Goal: Information Seeking & Learning: Learn about a topic

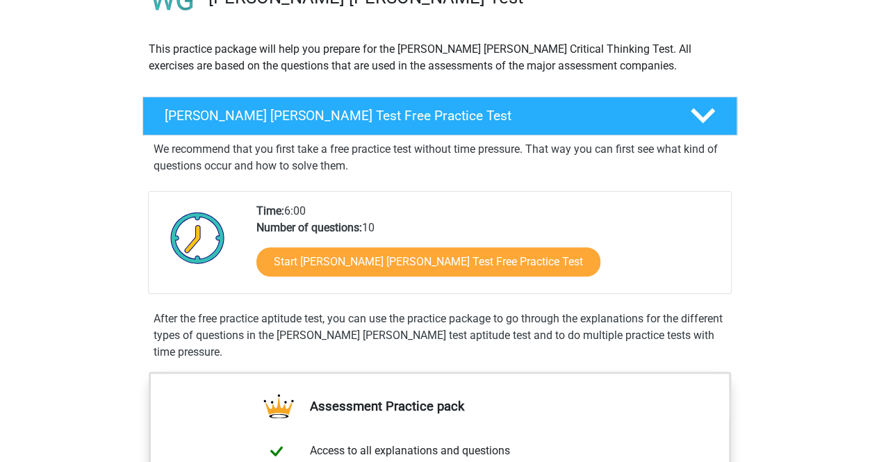
scroll to position [147, 0]
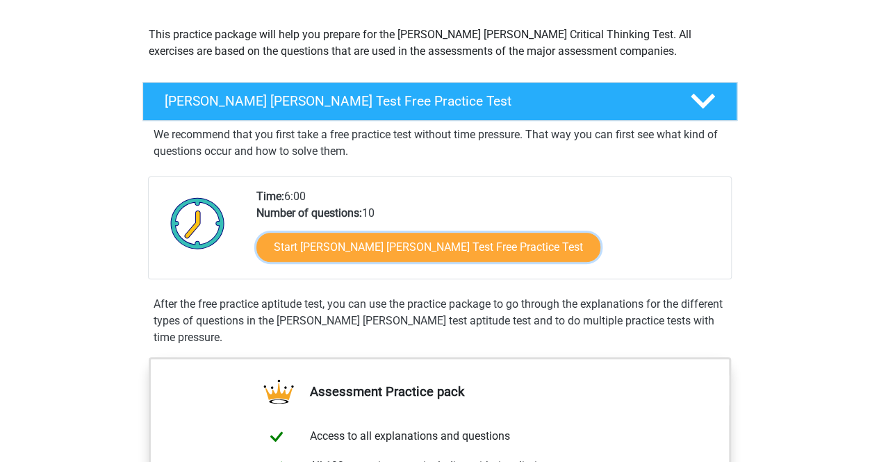
click at [269, 250] on link "Start Watson Glaser Test Free Practice Test" at bounding box center [428, 247] width 344 height 29
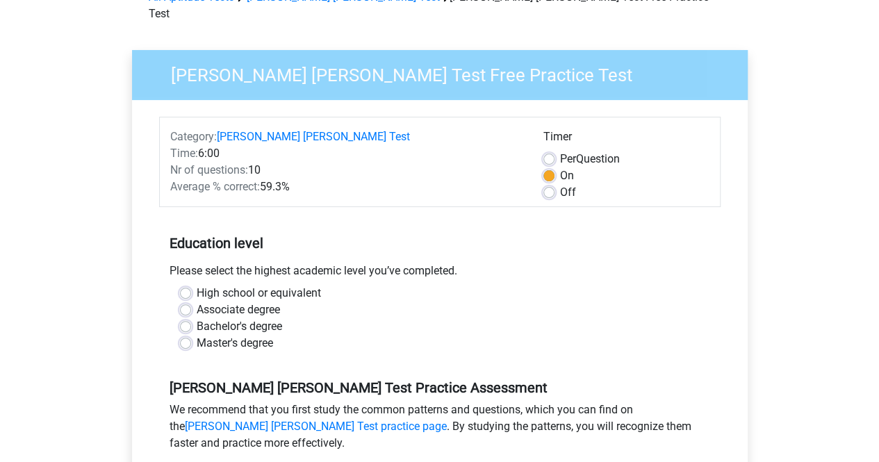
scroll to position [84, 0]
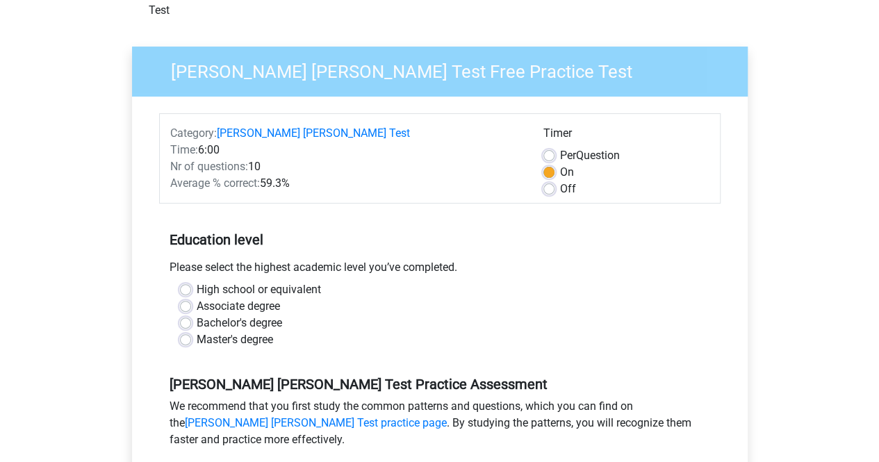
click at [197, 315] on label "Bachelor's degree" at bounding box center [239, 323] width 85 height 17
click at [182, 315] on input "Bachelor's degree" at bounding box center [185, 322] width 11 height 14
radio input "true"
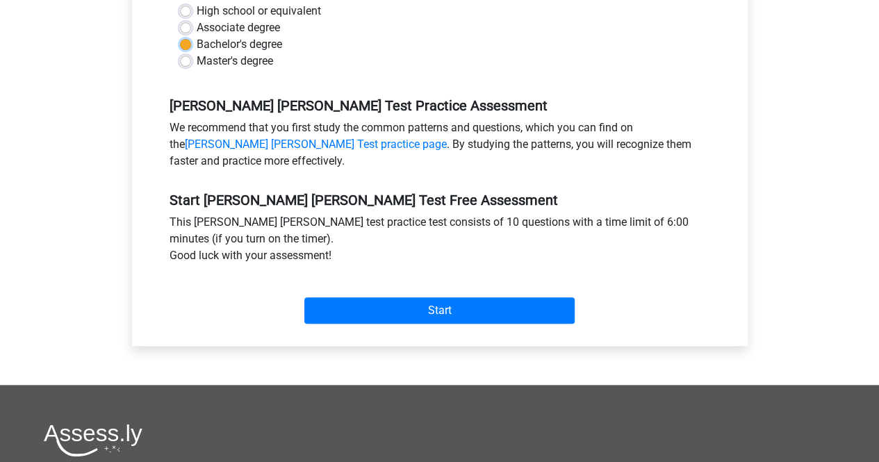
scroll to position [364, 0]
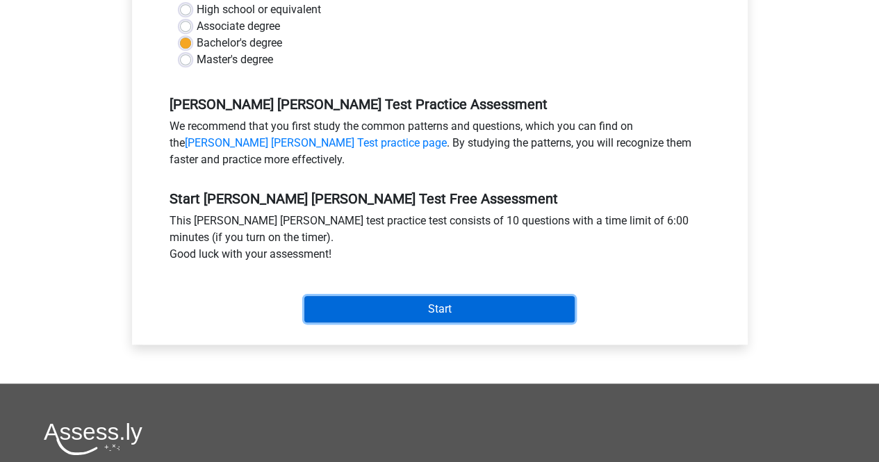
click at [436, 296] on input "Start" at bounding box center [439, 309] width 270 height 26
click at [415, 296] on input "Start" at bounding box center [439, 309] width 270 height 26
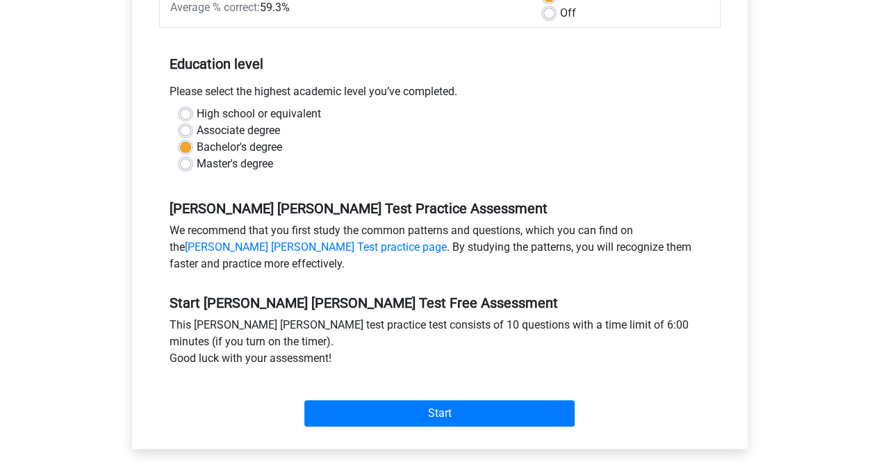
scroll to position [259, 0]
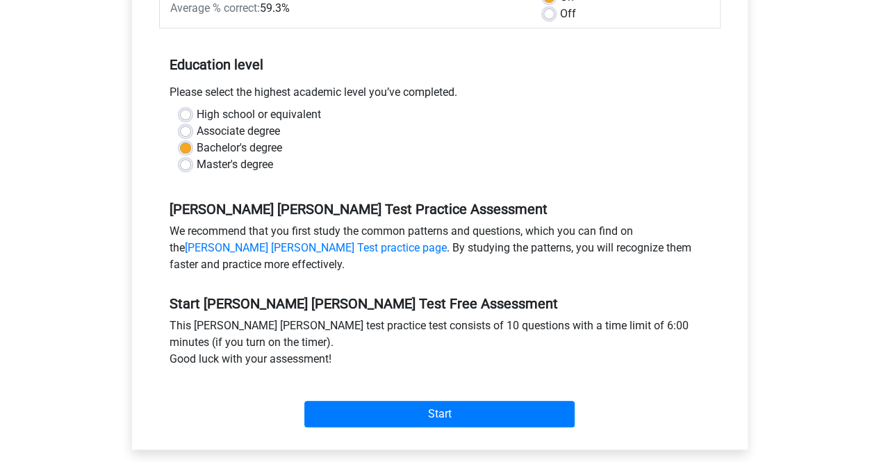
click at [190, 156] on div "Master's degree" at bounding box center [439, 164] width 519 height 17
click at [197, 156] on label "Master's degree" at bounding box center [235, 164] width 76 height 17
click at [188, 156] on input "Master's degree" at bounding box center [185, 163] width 11 height 14
radio input "true"
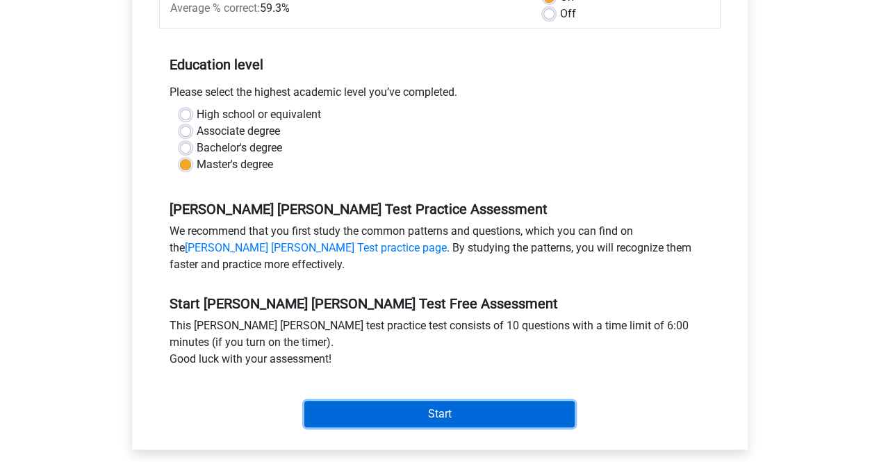
click at [454, 401] on input "Start" at bounding box center [439, 414] width 270 height 26
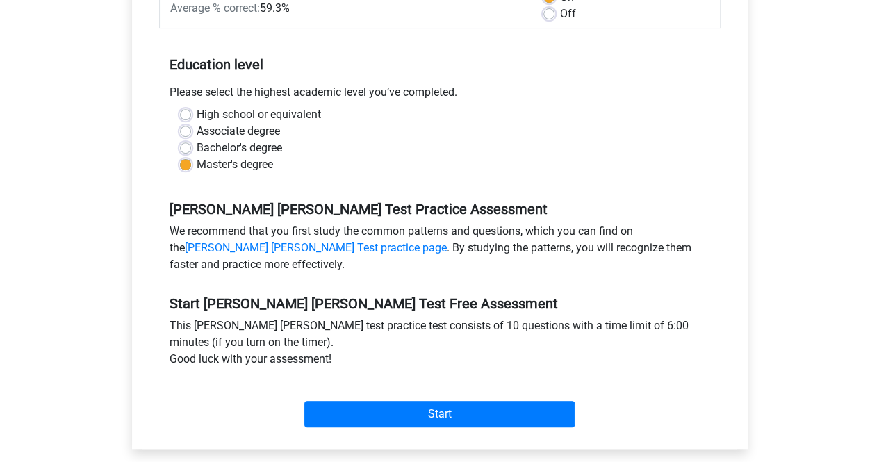
click at [197, 106] on label "High school or equivalent" at bounding box center [259, 114] width 124 height 17
click at [188, 106] on input "High school or equivalent" at bounding box center [185, 113] width 11 height 14
radio input "true"
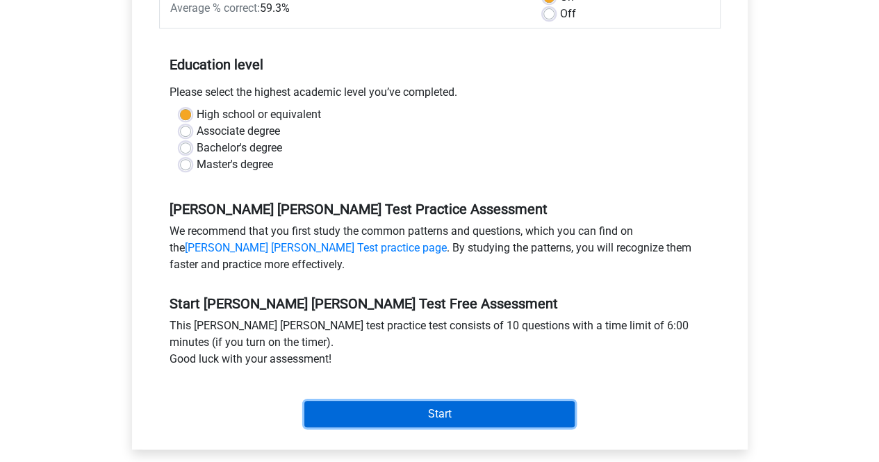
click at [453, 401] on input "Start" at bounding box center [439, 414] width 270 height 26
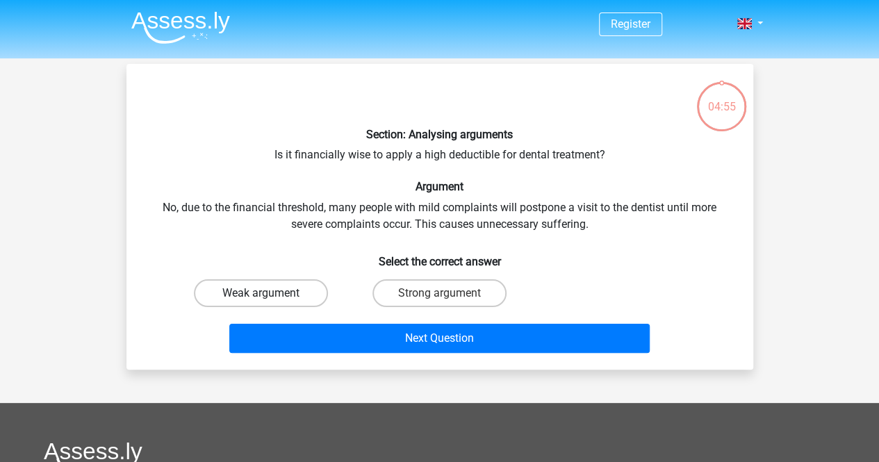
click at [301, 288] on label "Weak argument" at bounding box center [261, 293] width 134 height 28
click at [269, 293] on input "Weak argument" at bounding box center [264, 297] width 9 height 9
radio input "true"
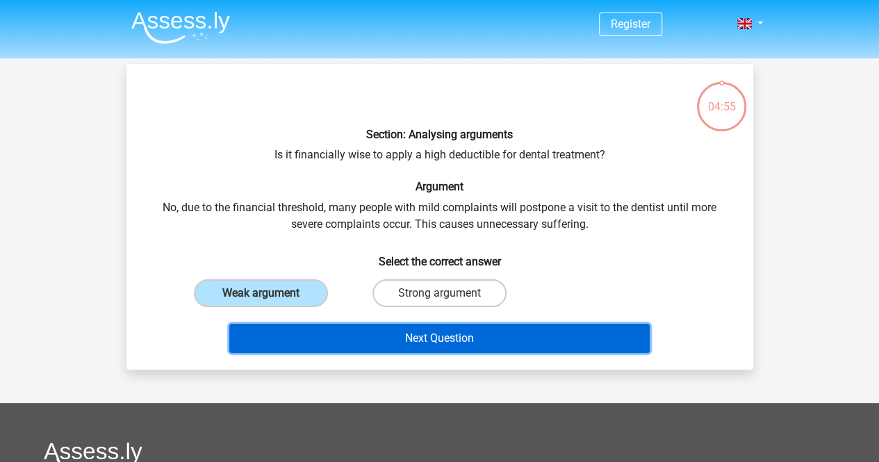
click at [367, 340] on button "Next Question" at bounding box center [439, 338] width 420 height 29
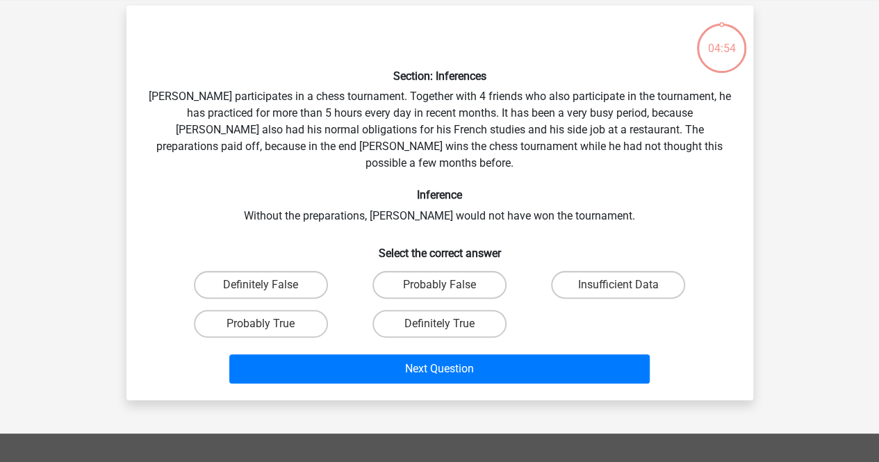
scroll to position [64, 0]
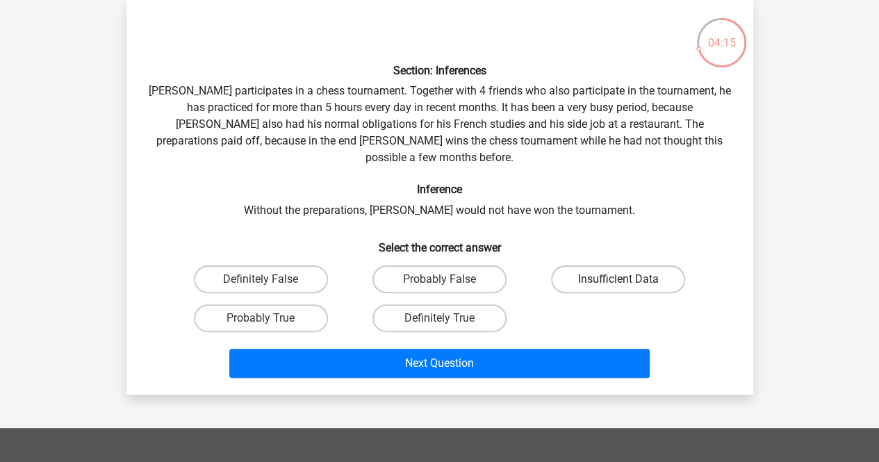
click at [642, 265] on label "Insufficient Data" at bounding box center [618, 279] width 134 height 28
click at [627, 279] on input "Insufficient Data" at bounding box center [622, 283] width 9 height 9
radio input "true"
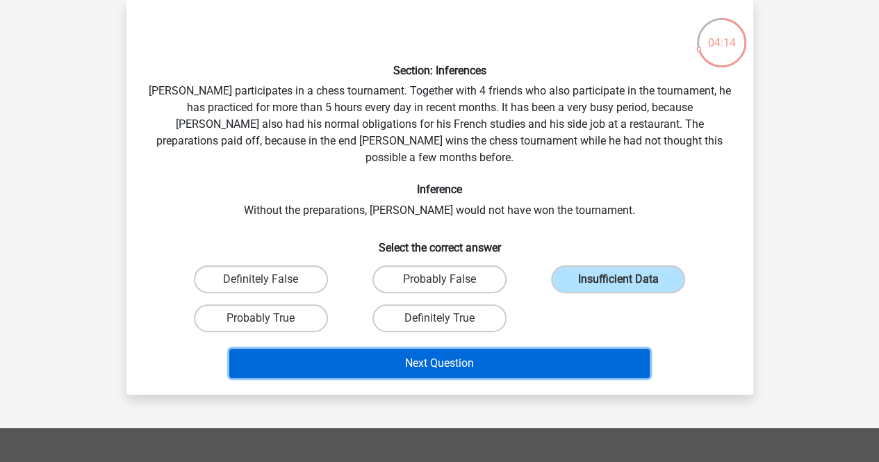
click at [524, 349] on button "Next Question" at bounding box center [439, 363] width 420 height 29
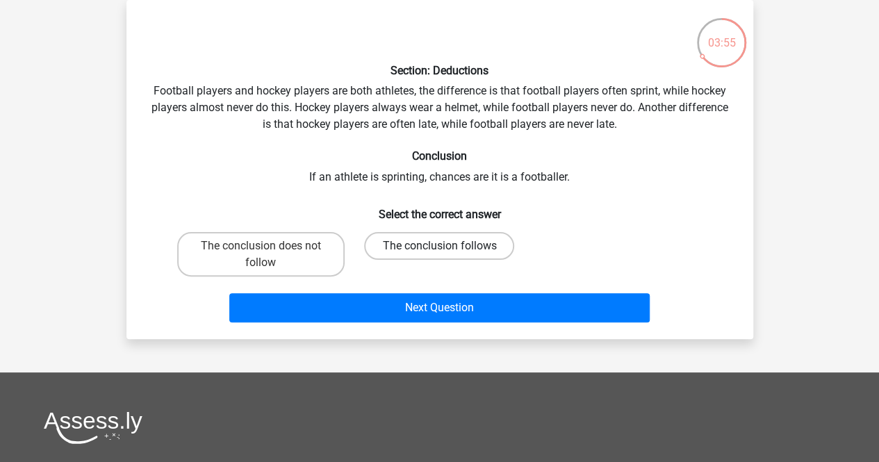
click at [459, 245] on label "The conclusion follows" at bounding box center [439, 246] width 150 height 28
click at [448, 246] on input "The conclusion follows" at bounding box center [443, 250] width 9 height 9
radio input "true"
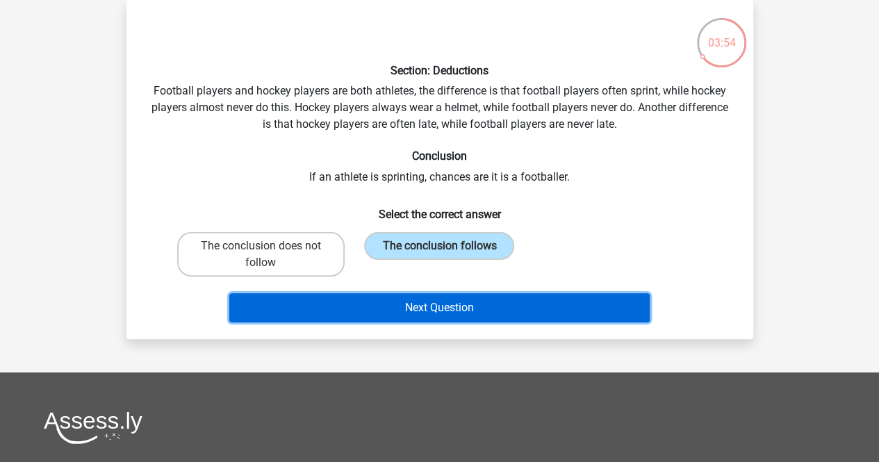
click at [483, 308] on button "Next Question" at bounding box center [439, 307] width 420 height 29
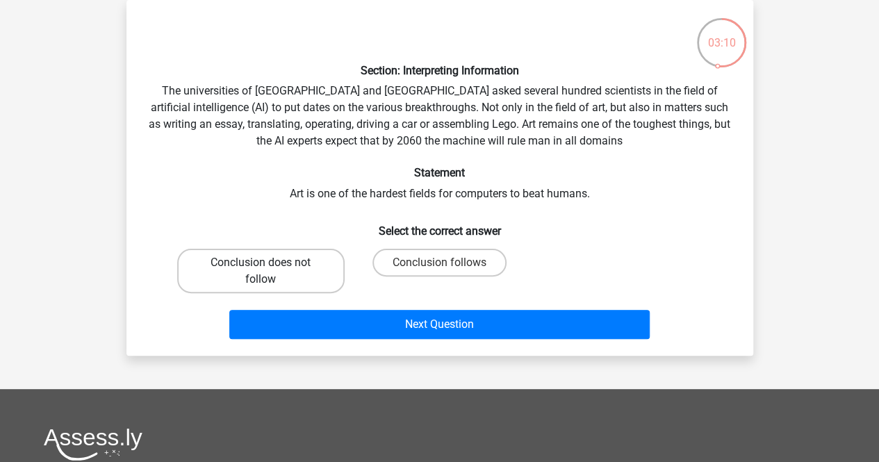
click at [282, 274] on label "Conclusion does not follow" at bounding box center [260, 271] width 167 height 44
click at [269, 272] on input "Conclusion does not follow" at bounding box center [264, 267] width 9 height 9
radio input "true"
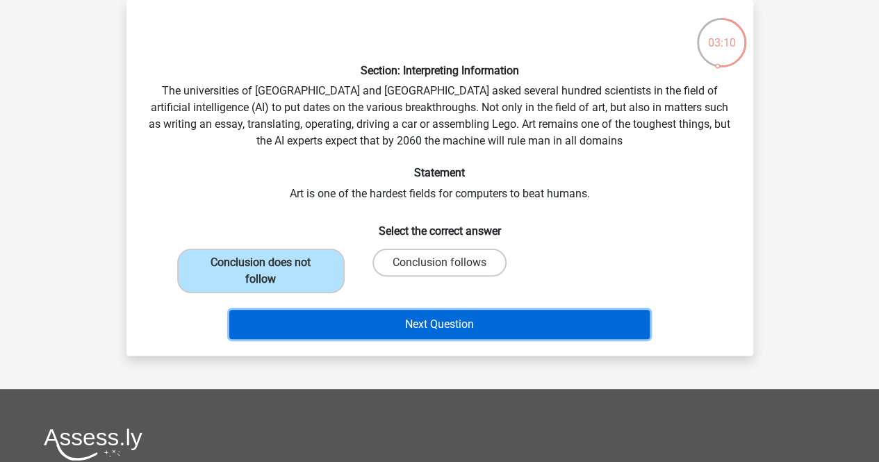
click at [427, 324] on button "Next Question" at bounding box center [439, 324] width 420 height 29
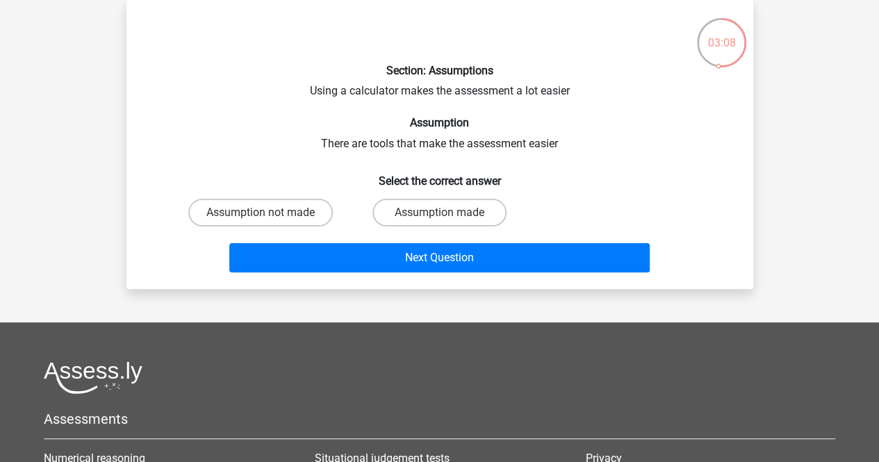
scroll to position [0, 0]
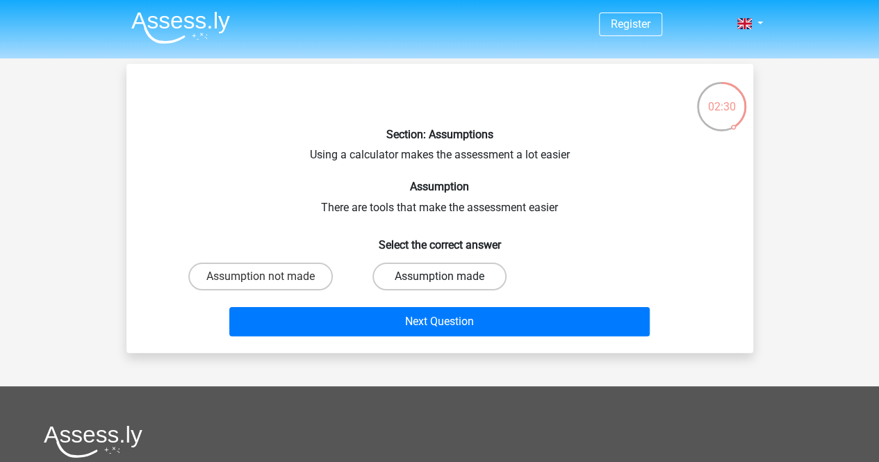
click at [478, 274] on label "Assumption made" at bounding box center [439, 277] width 134 height 28
click at [448, 276] on input "Assumption made" at bounding box center [443, 280] width 9 height 9
radio input "true"
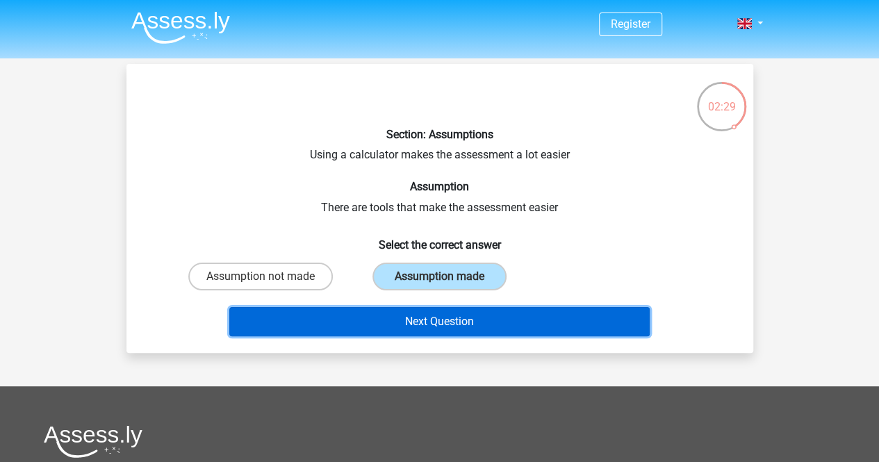
click at [475, 330] on button "Next Question" at bounding box center [439, 321] width 420 height 29
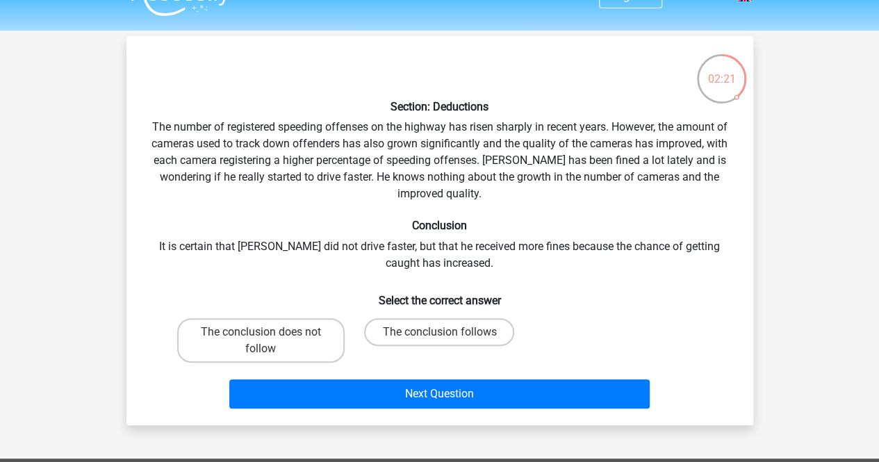
scroll to position [51, 0]
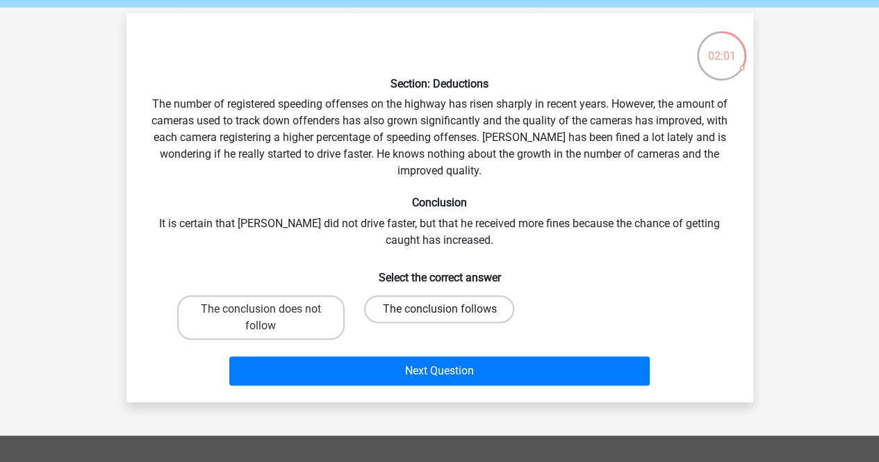
click at [474, 305] on label "The conclusion follows" at bounding box center [439, 309] width 150 height 28
click at [448, 309] on input "The conclusion follows" at bounding box center [443, 313] width 9 height 9
radio input "true"
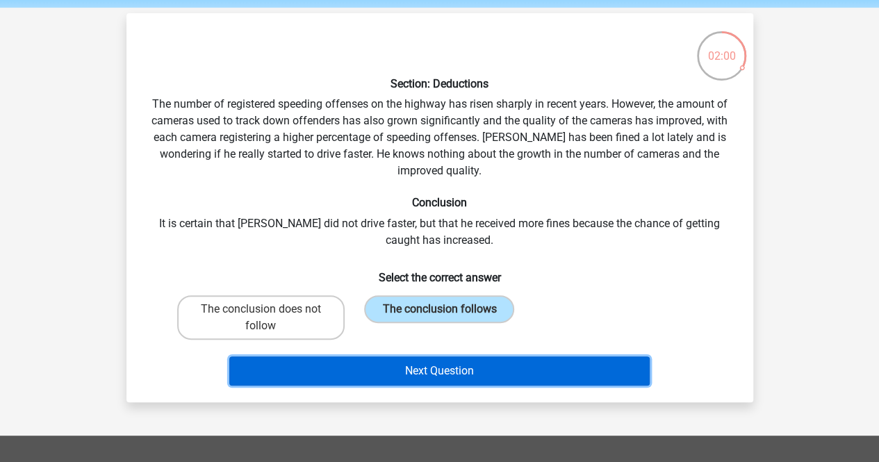
click at [499, 369] on button "Next Question" at bounding box center [439, 370] width 420 height 29
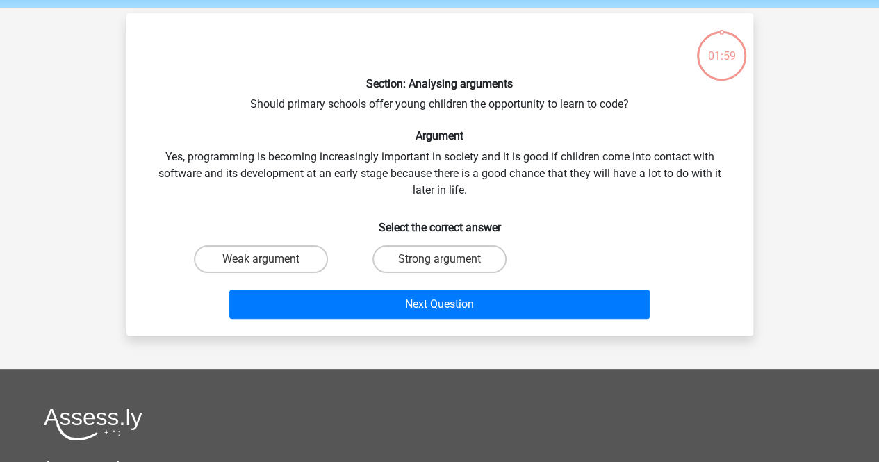
scroll to position [64, 0]
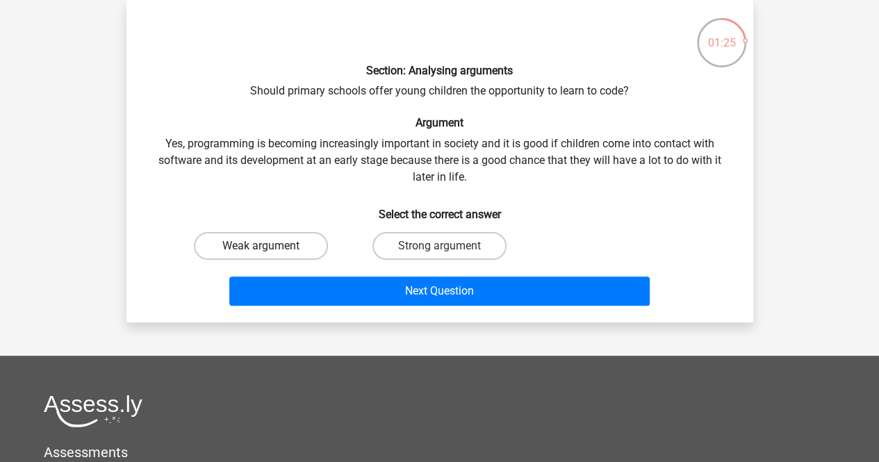
click at [285, 251] on label "Weak argument" at bounding box center [261, 246] width 134 height 28
click at [269, 251] on input "Weak argument" at bounding box center [264, 250] width 9 height 9
radio input "true"
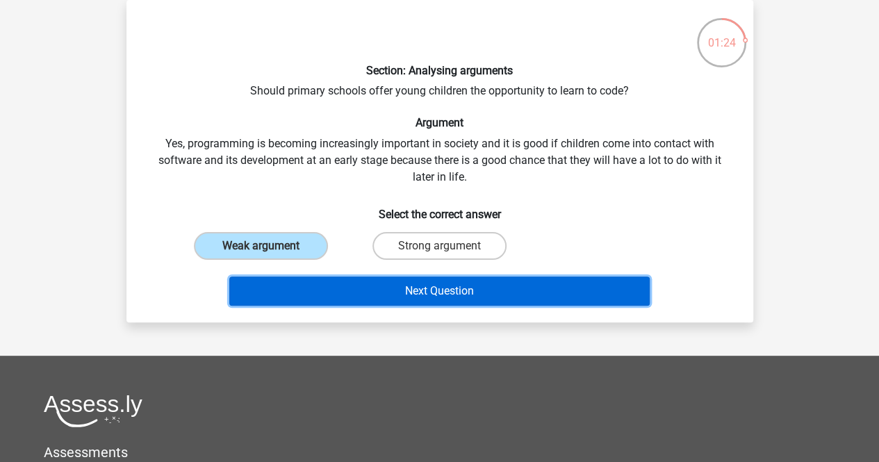
click at [369, 299] on button "Next Question" at bounding box center [439, 290] width 420 height 29
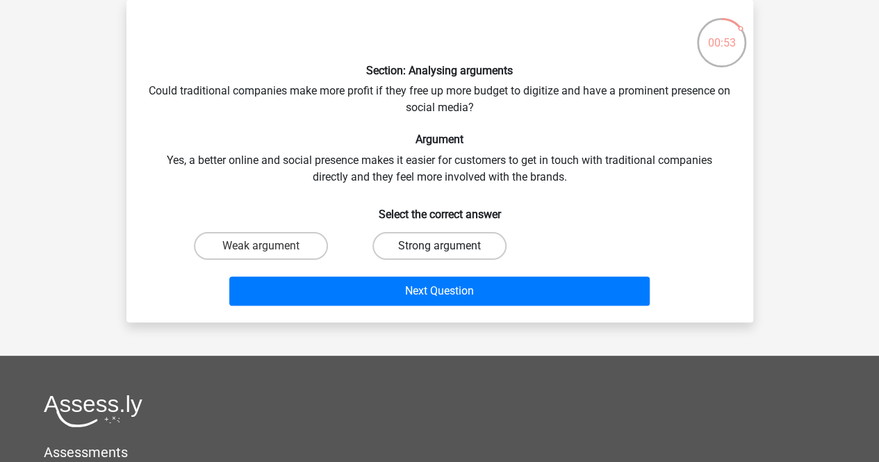
click at [490, 240] on label "Strong argument" at bounding box center [439, 246] width 134 height 28
click at [448, 246] on input "Strong argument" at bounding box center [443, 250] width 9 height 9
radio input "true"
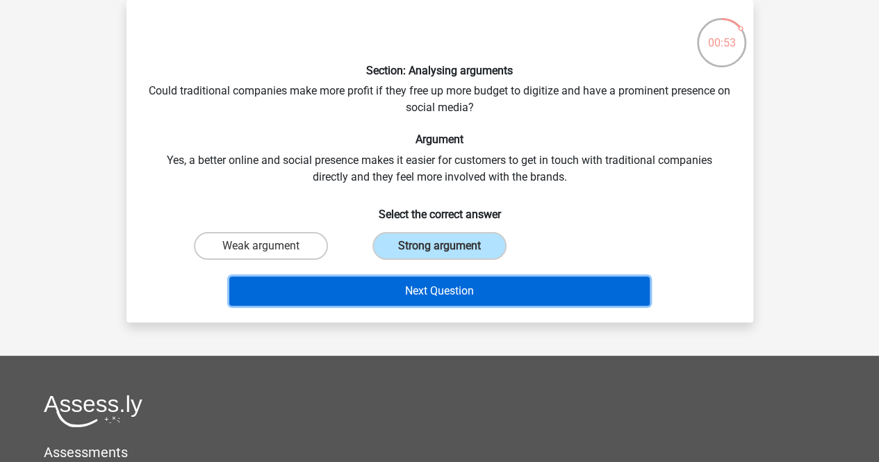
click at [489, 291] on button "Next Question" at bounding box center [439, 290] width 420 height 29
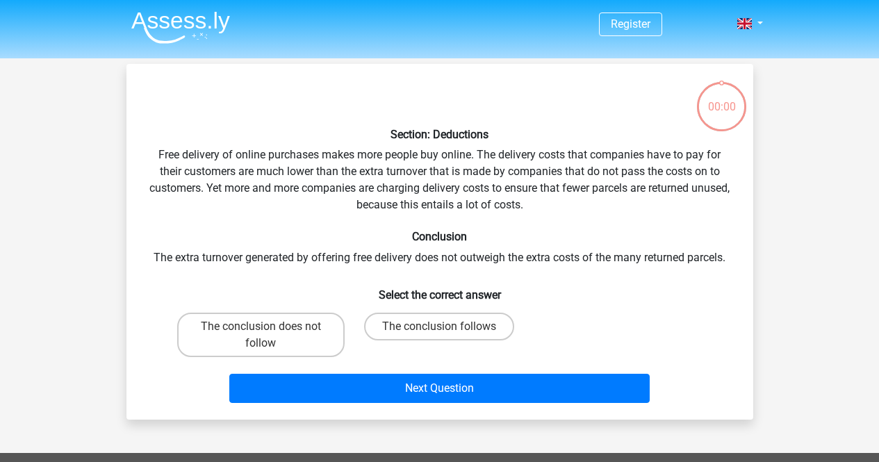
scroll to position [64, 0]
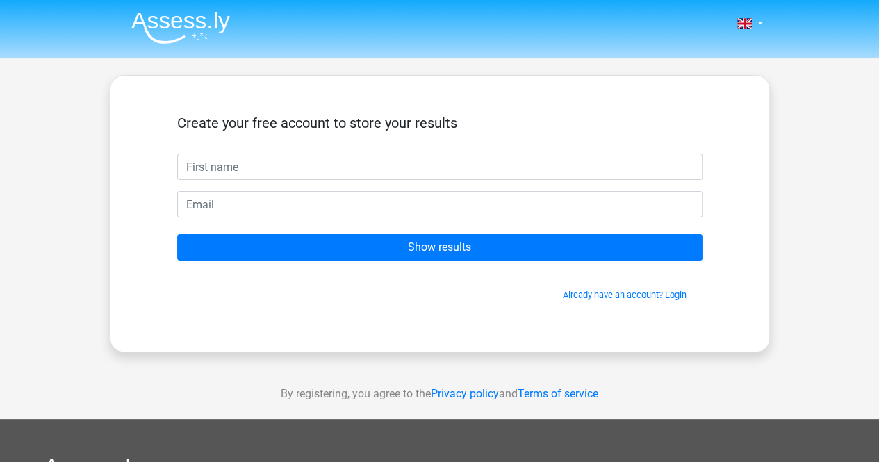
click at [423, 170] on input "text" at bounding box center [439, 166] width 525 height 26
type input "Henry"
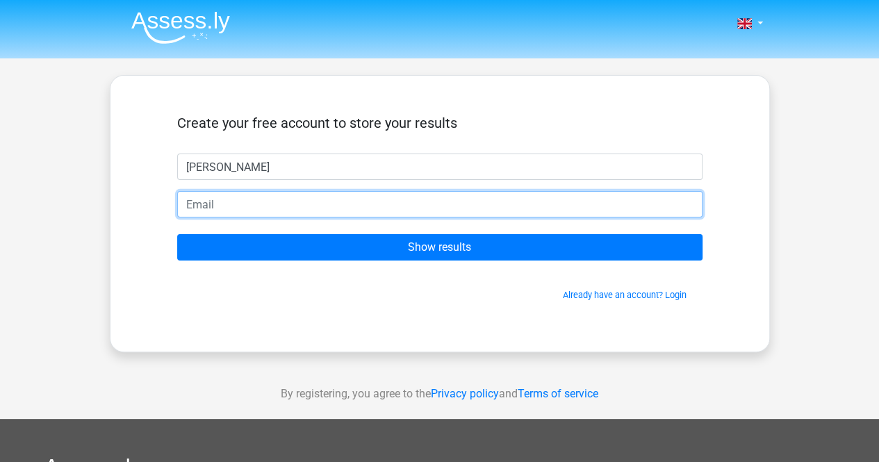
click at [394, 202] on input "email" at bounding box center [439, 204] width 525 height 26
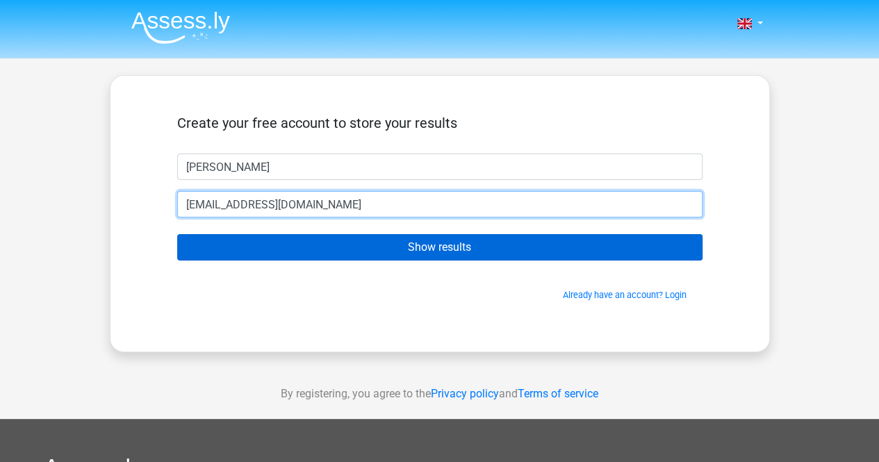
type input "henrygmorpeth@icloud.com"
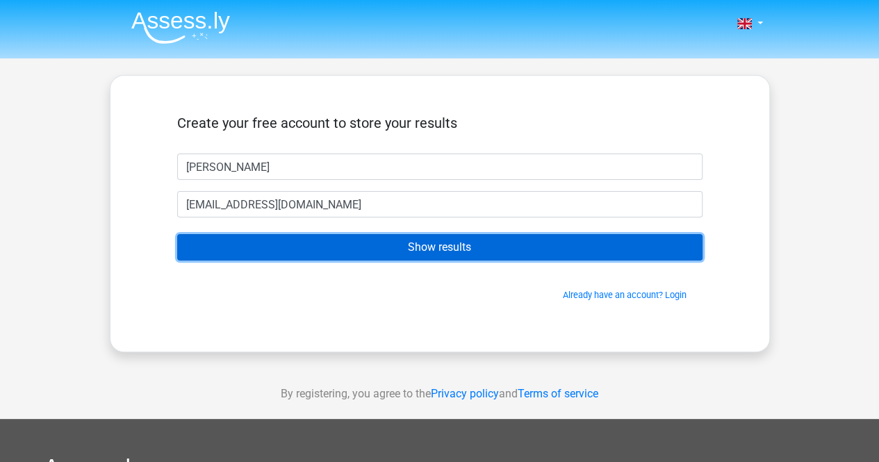
click at [393, 242] on input "Show results" at bounding box center [439, 247] width 525 height 26
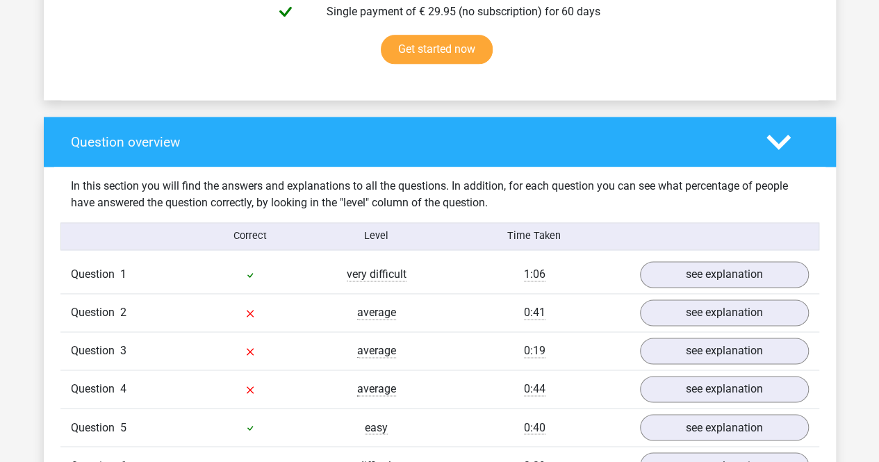
scroll to position [890, 0]
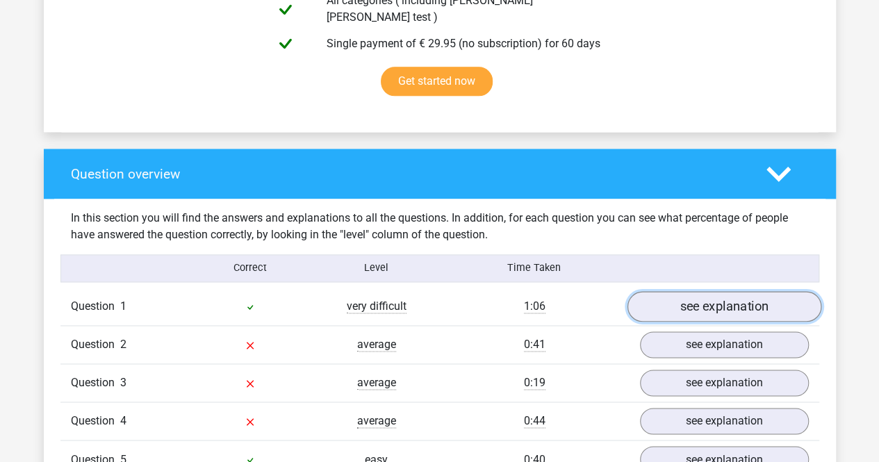
click at [682, 293] on link "see explanation" at bounding box center [723, 306] width 194 height 31
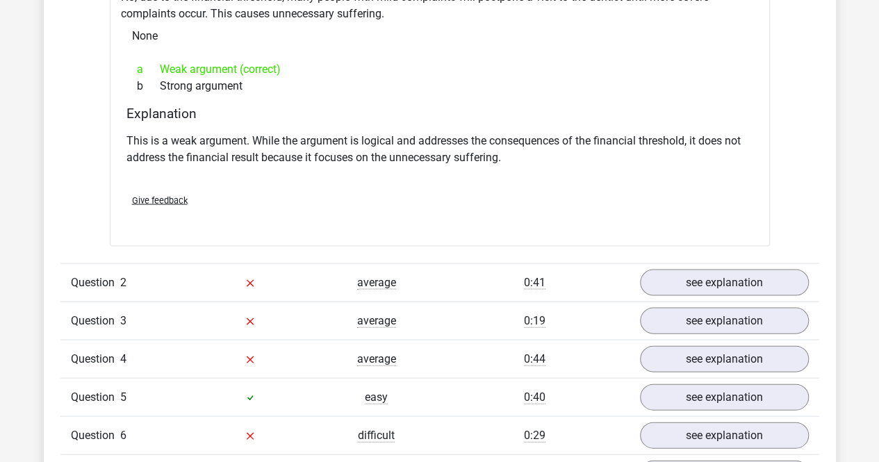
scroll to position [1320, 0]
click at [732, 267] on link "see explanation" at bounding box center [723, 282] width 194 height 31
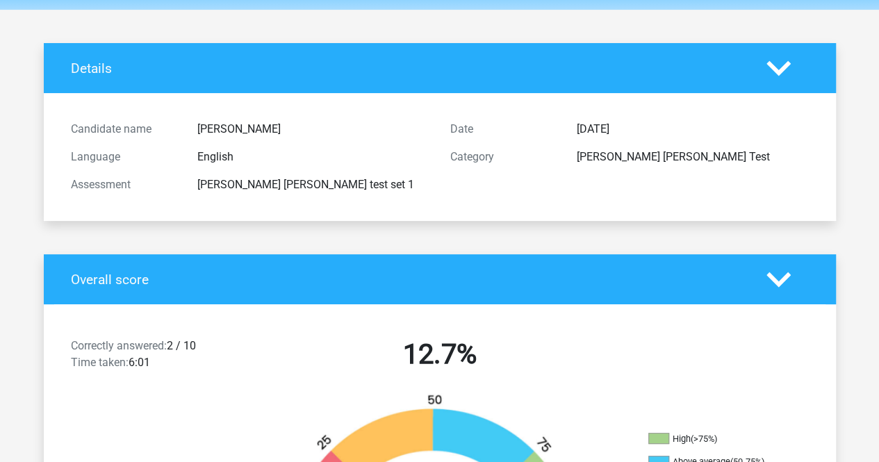
scroll to position [0, 0]
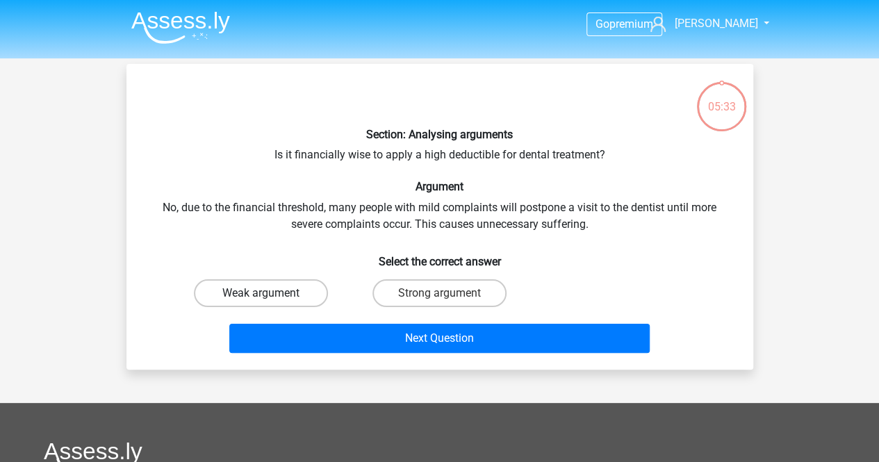
click at [276, 292] on label "Weak argument" at bounding box center [261, 293] width 134 height 28
click at [269, 293] on input "Weak argument" at bounding box center [264, 297] width 9 height 9
radio input "true"
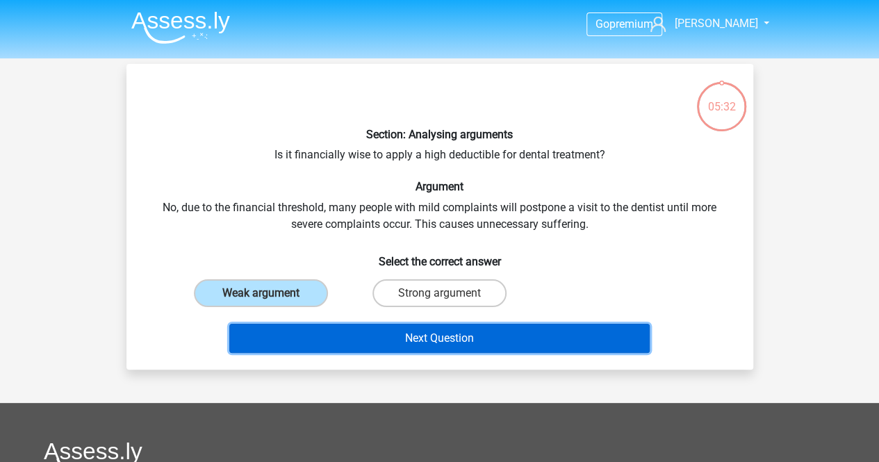
click at [422, 341] on button "Next Question" at bounding box center [439, 338] width 420 height 29
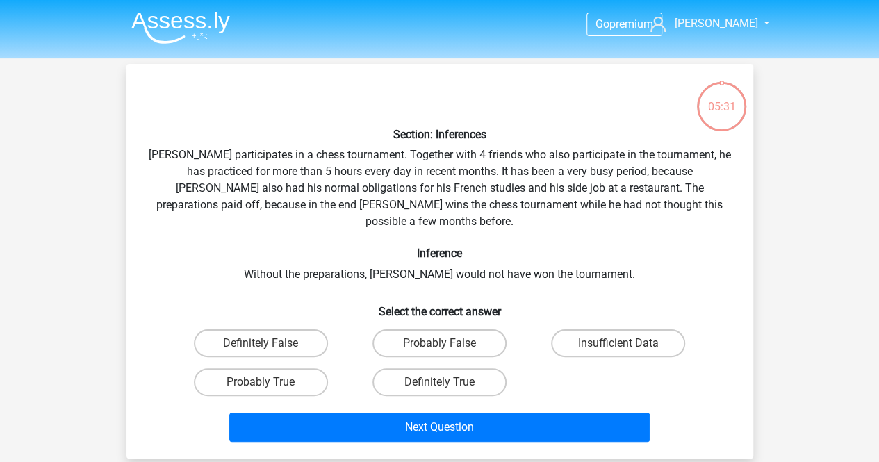
scroll to position [64, 0]
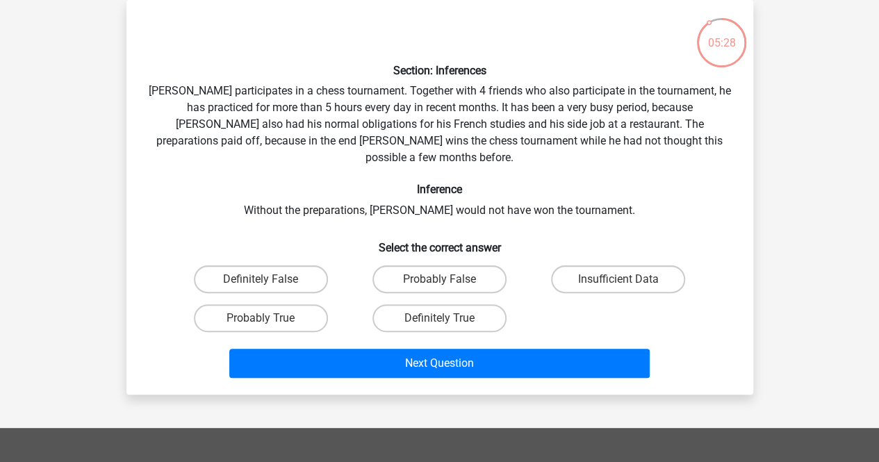
click at [267, 318] on input "Probably True" at bounding box center [264, 322] width 9 height 9
radio input "true"
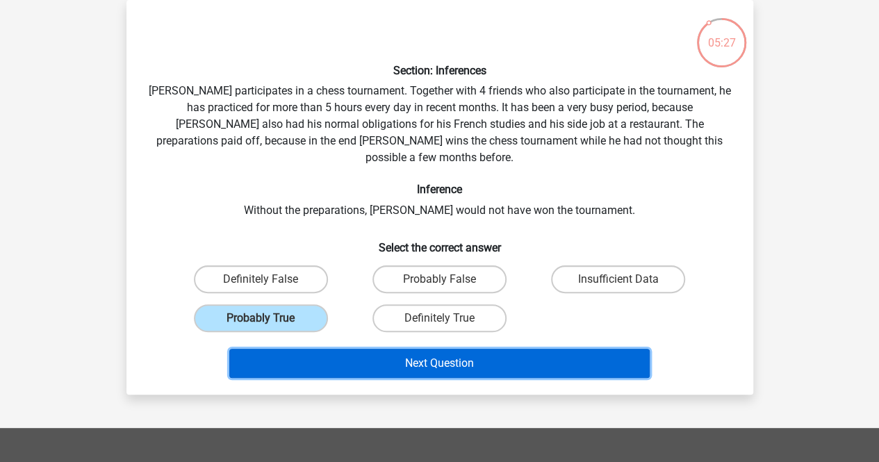
click at [355, 349] on button "Next Question" at bounding box center [439, 363] width 420 height 29
